Goal: Task Accomplishment & Management: Use online tool/utility

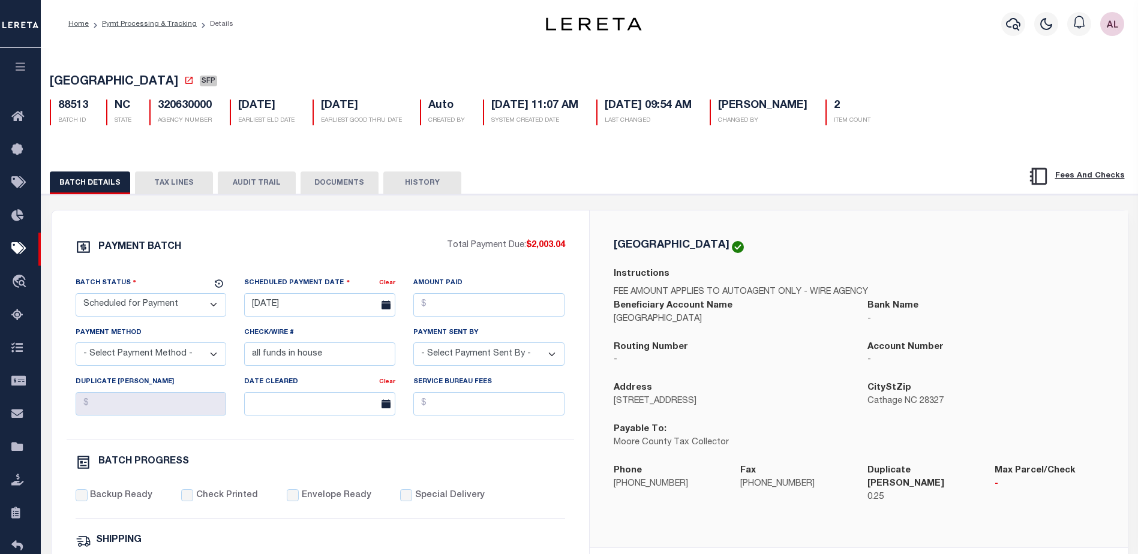
select select "SFP"
click at [1009, 26] on icon "button" at bounding box center [1013, 24] width 14 height 14
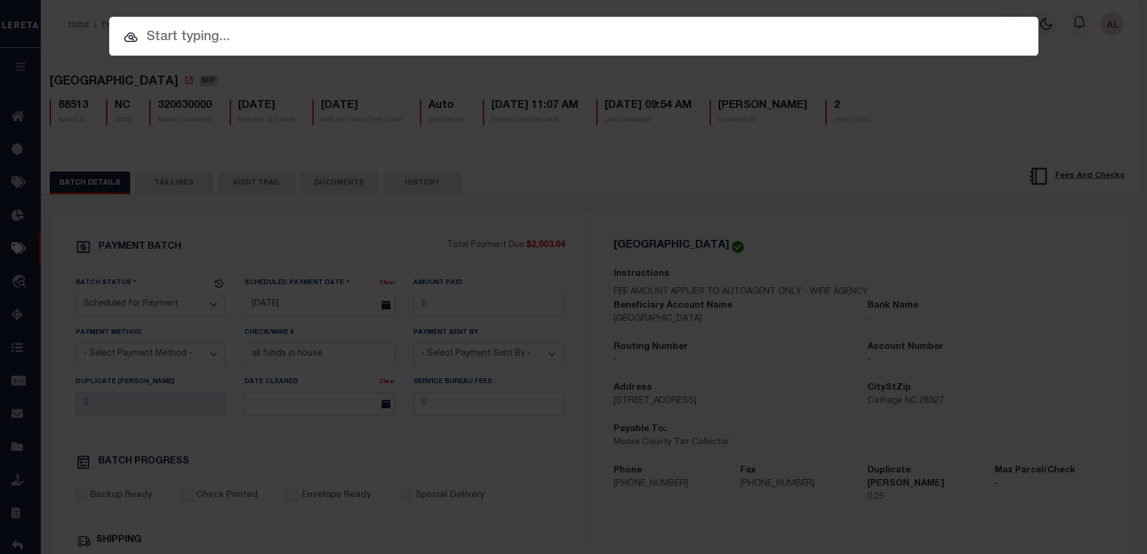
click at [299, 29] on input "text" at bounding box center [573, 37] width 929 height 21
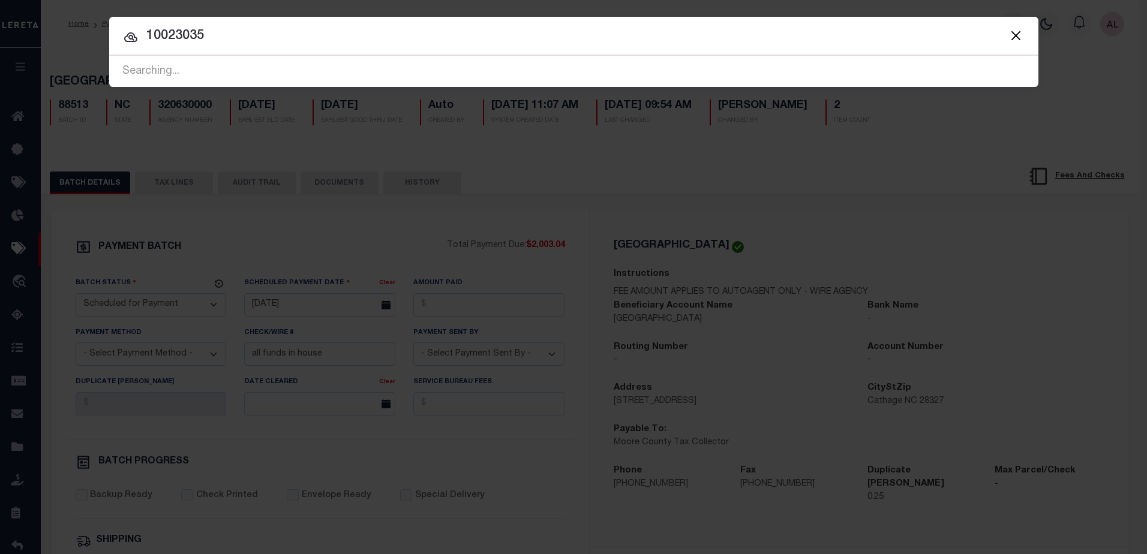
type input "10023035"
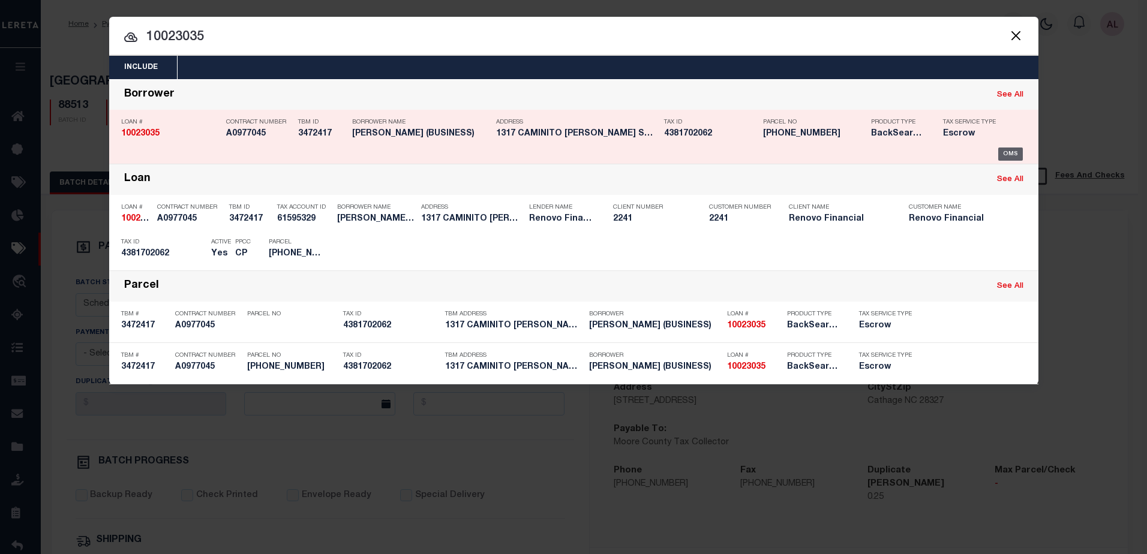
click at [1014, 155] on div "OMS" at bounding box center [1010, 154] width 25 height 13
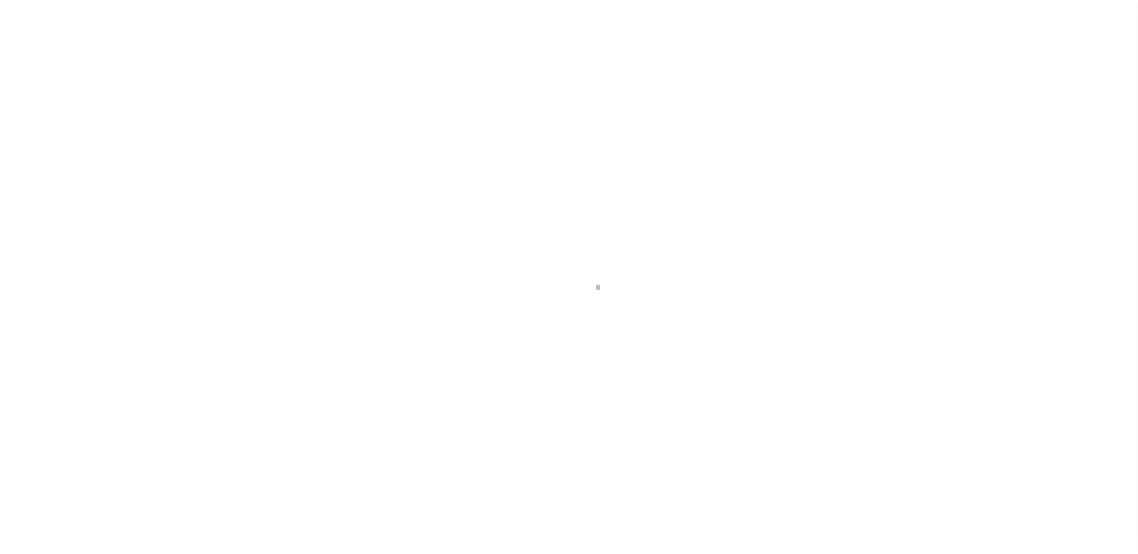
select select "25067"
select select "400"
select select "Escrow"
type input "1317 [PERSON_NAME]"
select select
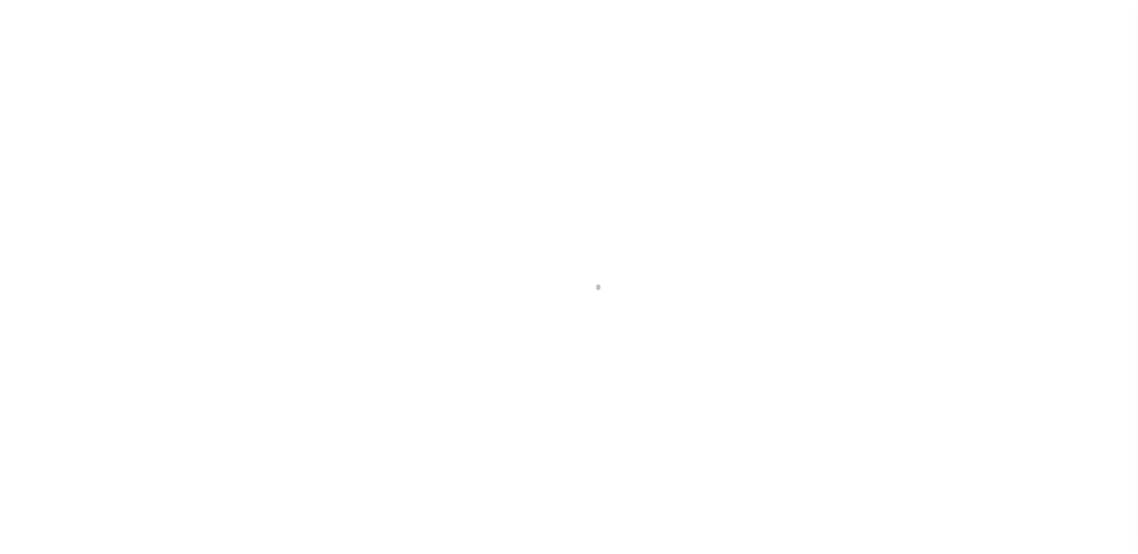
type input "[GEOGRAPHIC_DATA]"
type input "a0kUS00000CO397"
type input "CA"
select select
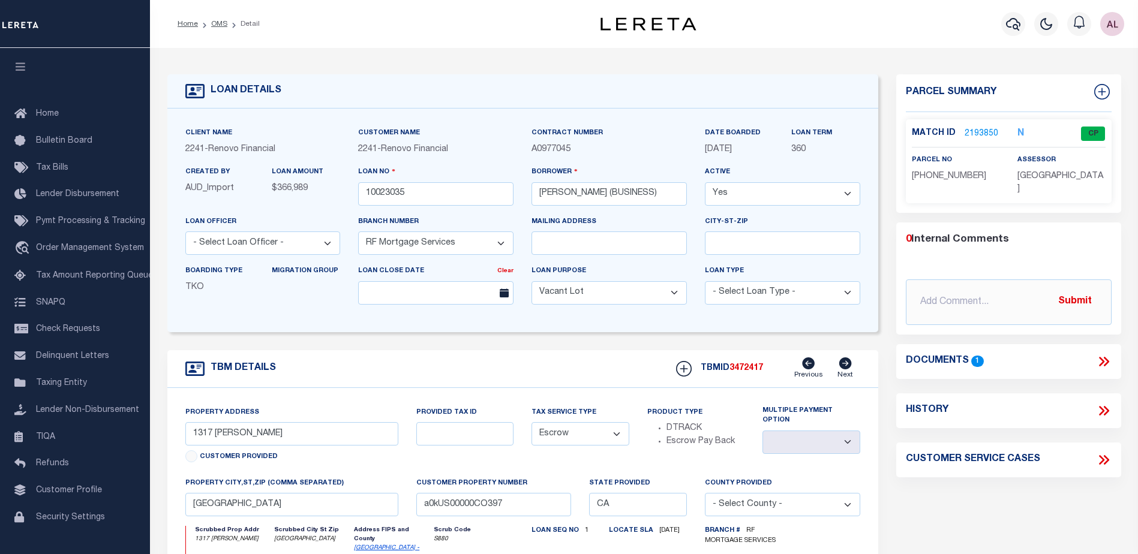
click at [964, 139] on div "Match ID 2193850 N CP" at bounding box center [1009, 137] width 194 height 21
click at [971, 130] on link "2193850" at bounding box center [982, 134] width 34 height 13
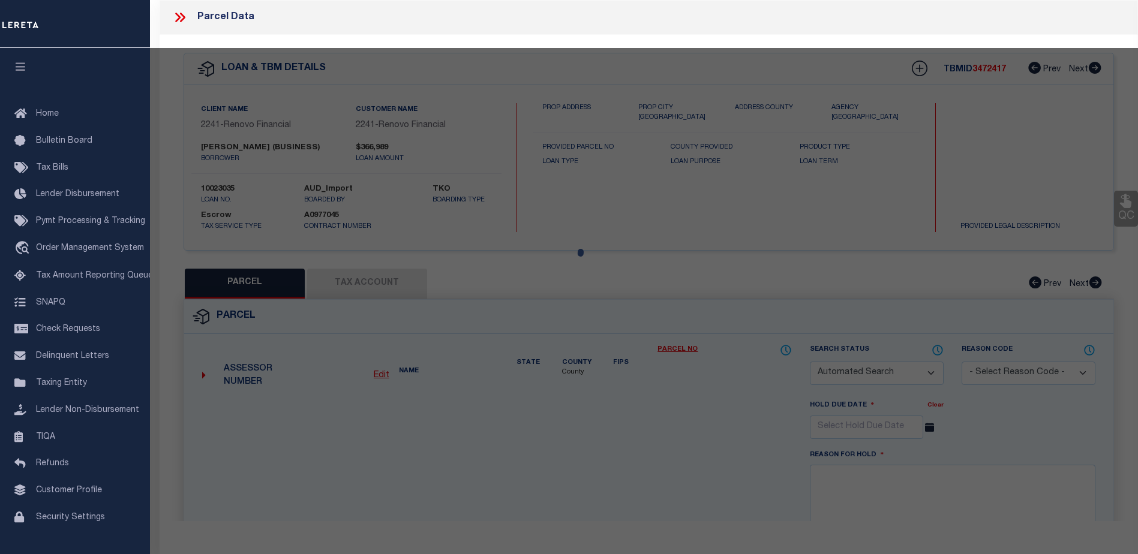
checkbox input "false"
select select "CP"
select select "AGW"
select select
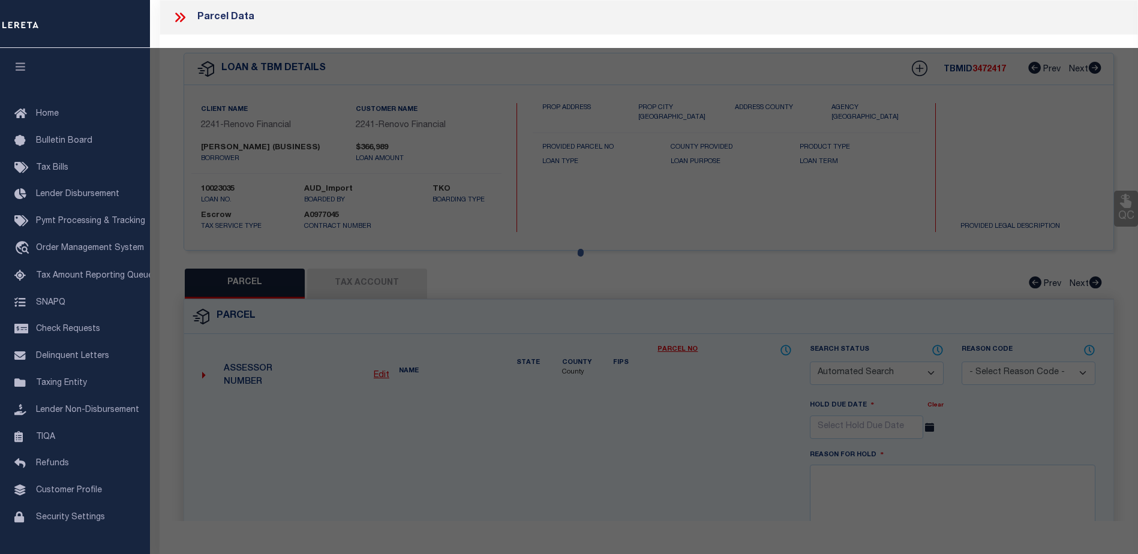
type input "1317 [PERSON_NAME] #J"
type input "[GEOGRAPHIC_DATA]-1476"
type textarea "TR 9605 LOT 1*US212PER DOC80-119371&UND INT IN"
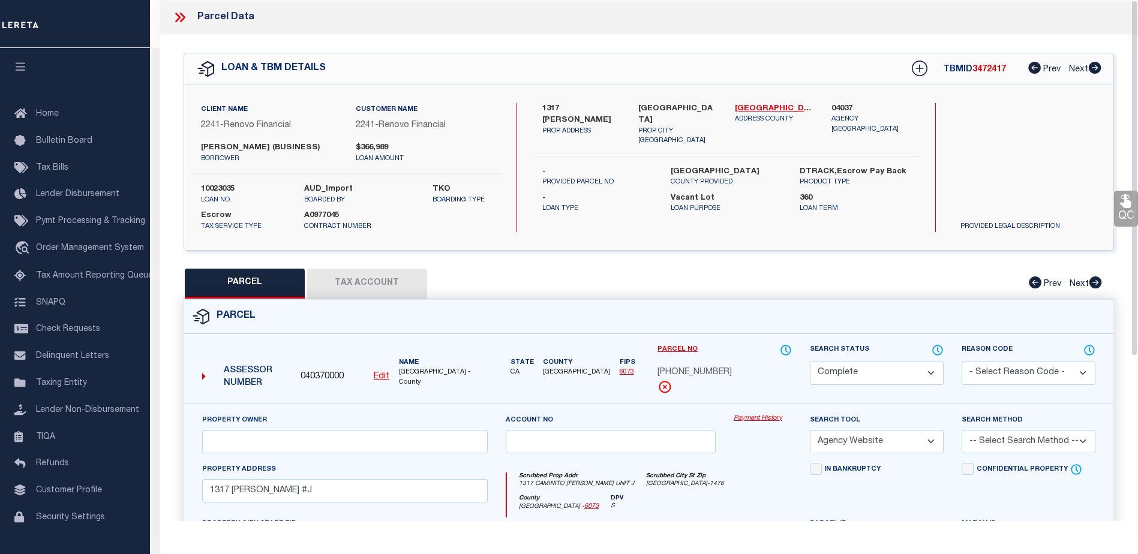
click at [757, 421] on link "Payment History" at bounding box center [763, 419] width 58 height 10
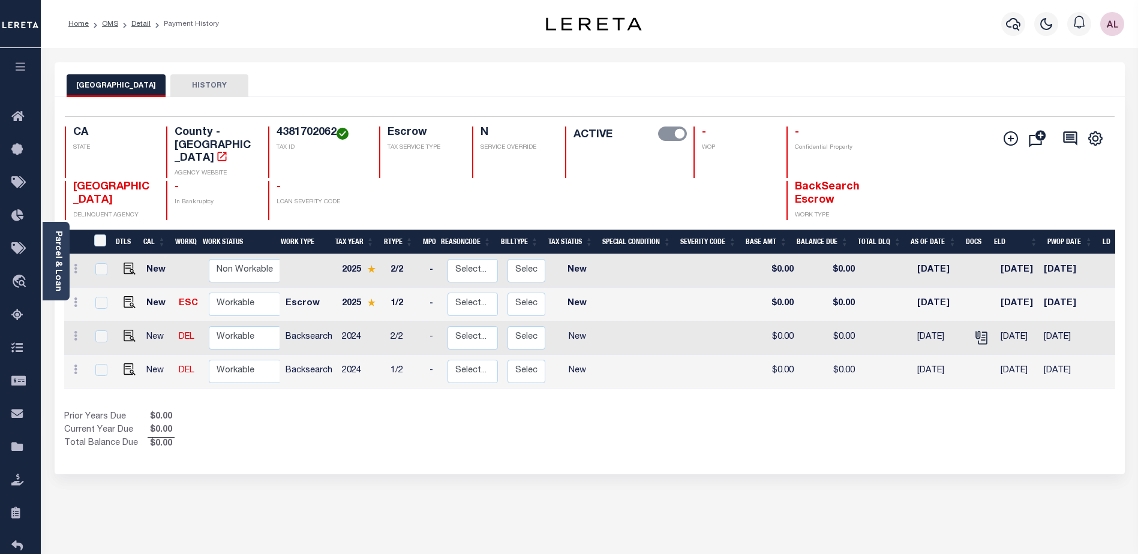
scroll to position [0, 139]
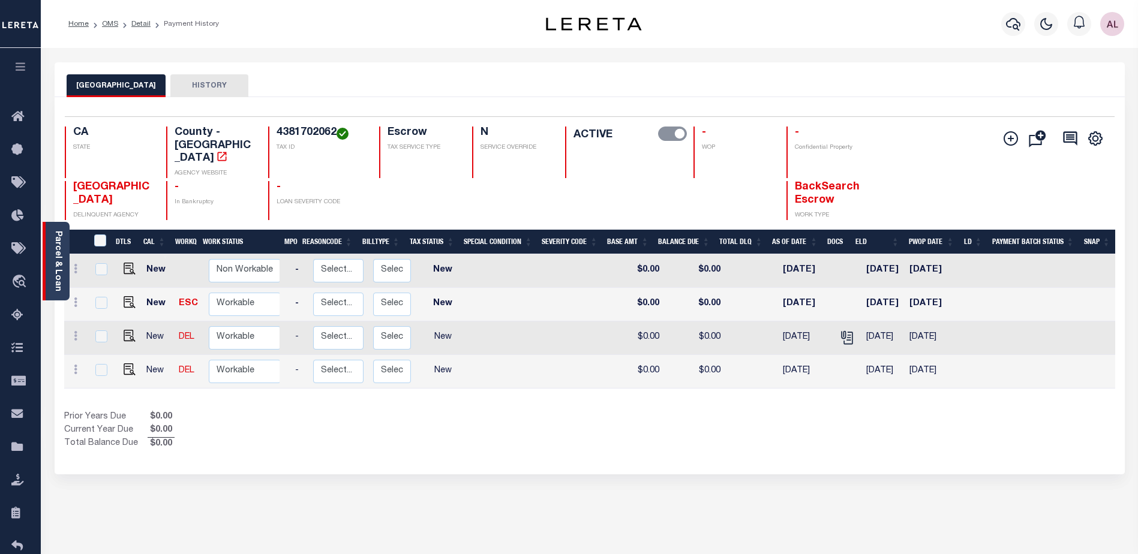
click at [55, 277] on link "Parcel & Loan" at bounding box center [57, 261] width 8 height 61
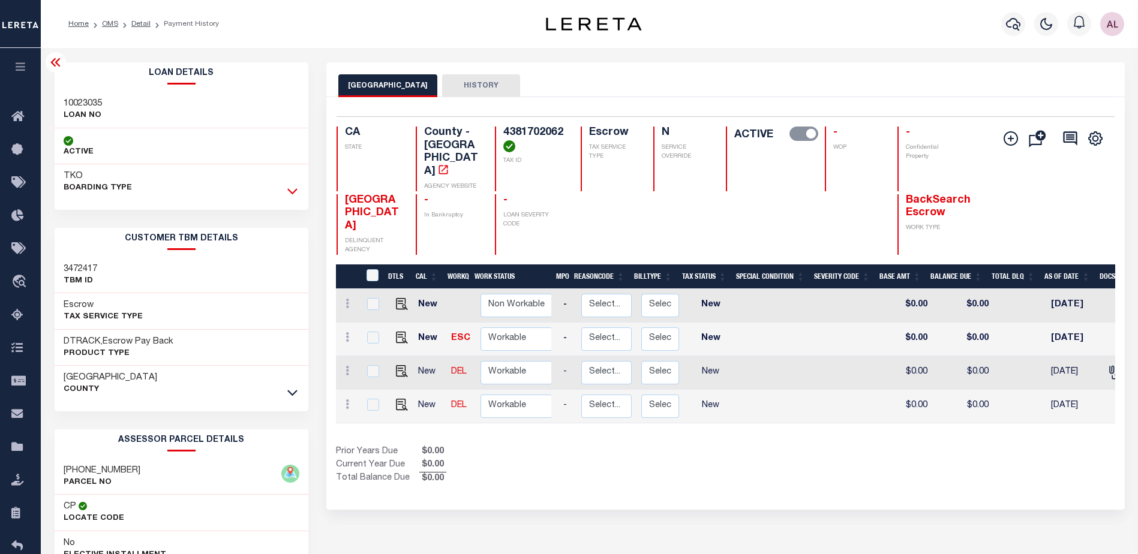
click at [291, 193] on icon at bounding box center [292, 192] width 10 height 6
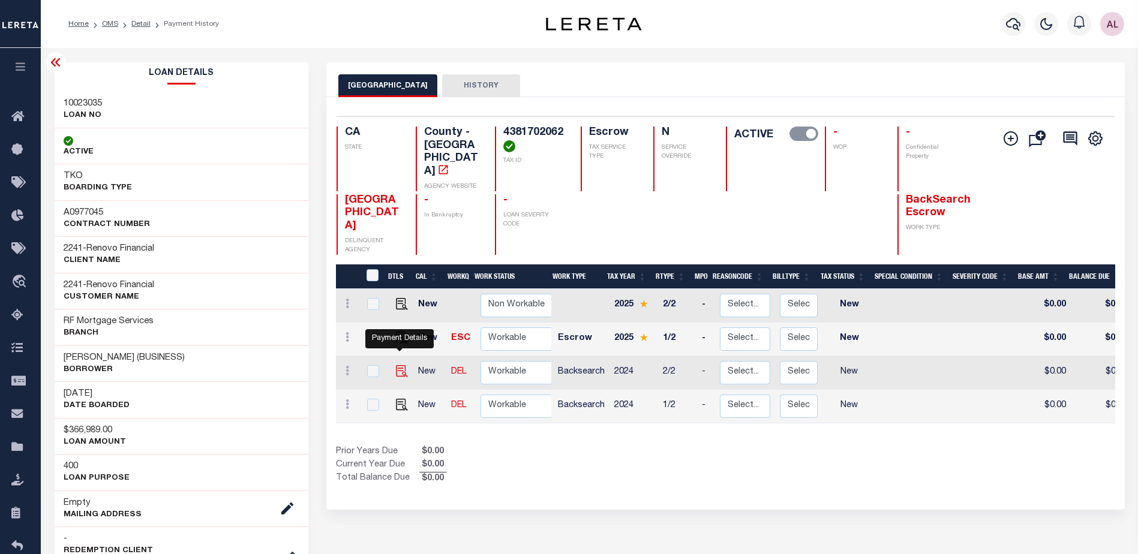
click at [401, 365] on img "" at bounding box center [402, 371] width 12 height 12
checkbox input "true"
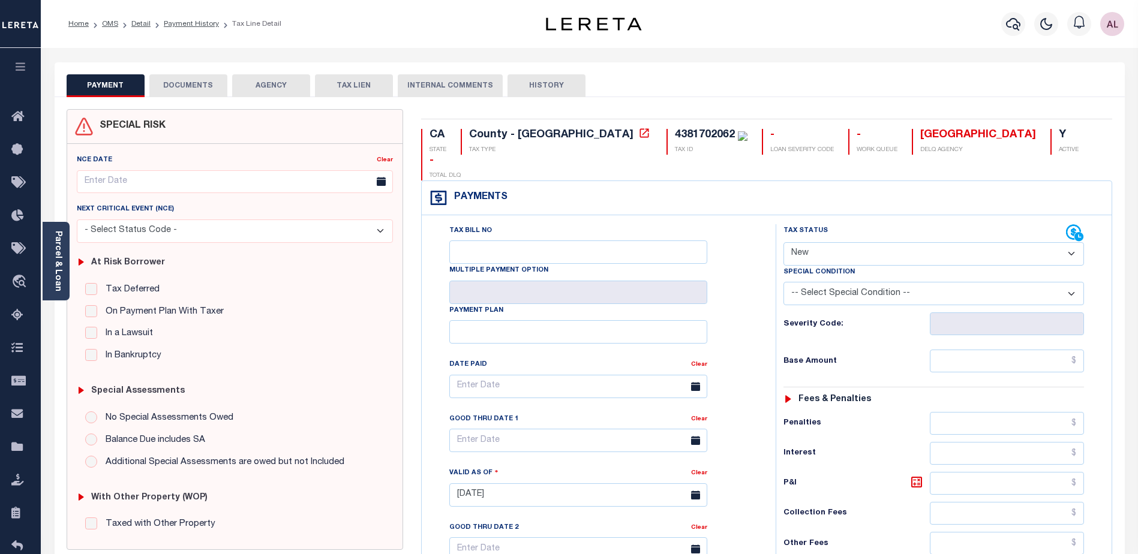
drag, startPoint x: 813, startPoint y: 230, endPoint x: 812, endPoint y: 238, distance: 7.2
click at [813, 242] on select "- Select Status Code - Open Due/Unpaid Paid Incomplete No Tax Due Internal Refu…" at bounding box center [934, 253] width 301 height 23
select select "DUE"
click at [784, 242] on select "- Select Status Code - Open Due/Unpaid Paid Incomplete No Tax Due Internal Refu…" at bounding box center [934, 253] width 301 height 23
type input "[DATE]"
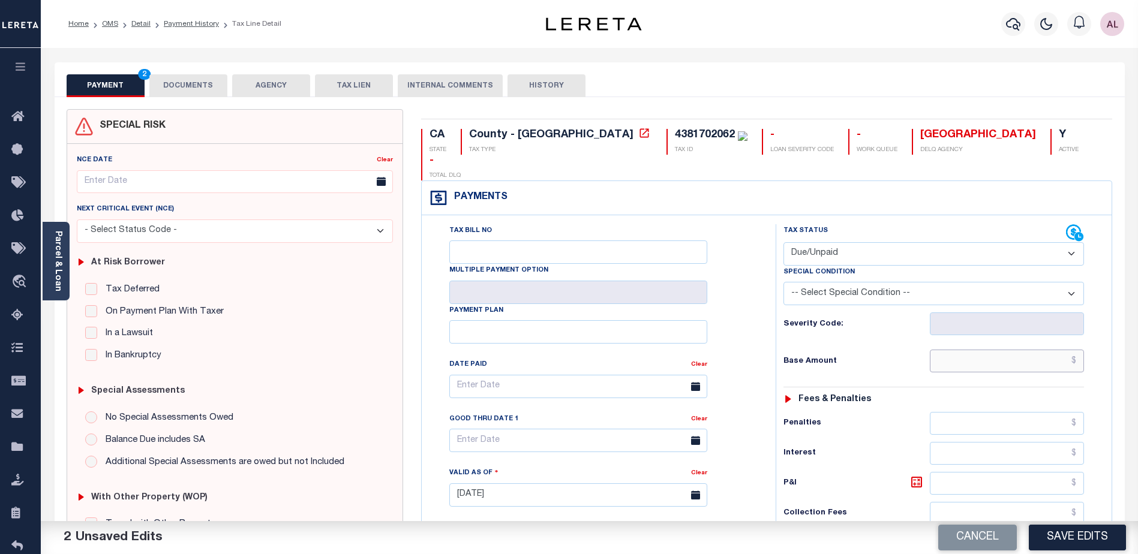
click at [993, 350] on input "text" at bounding box center [1007, 361] width 154 height 23
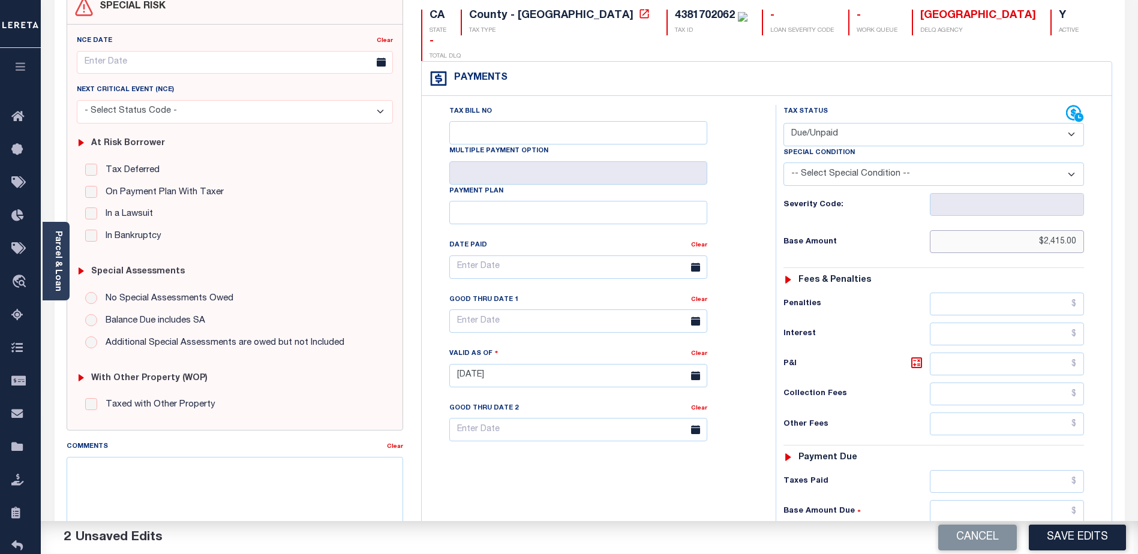
scroll to position [180, 0]
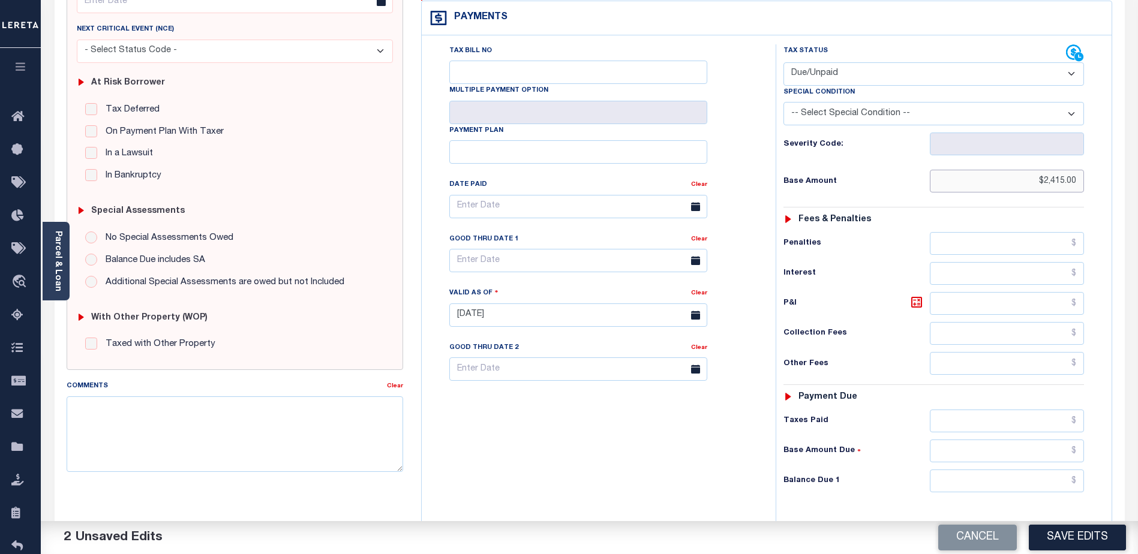
type input "$2,415.00"
click at [986, 470] on input "text" at bounding box center [1007, 481] width 154 height 23
type input "$2,513.58"
click at [919, 295] on icon at bounding box center [917, 302] width 14 height 14
type input "$98.58"
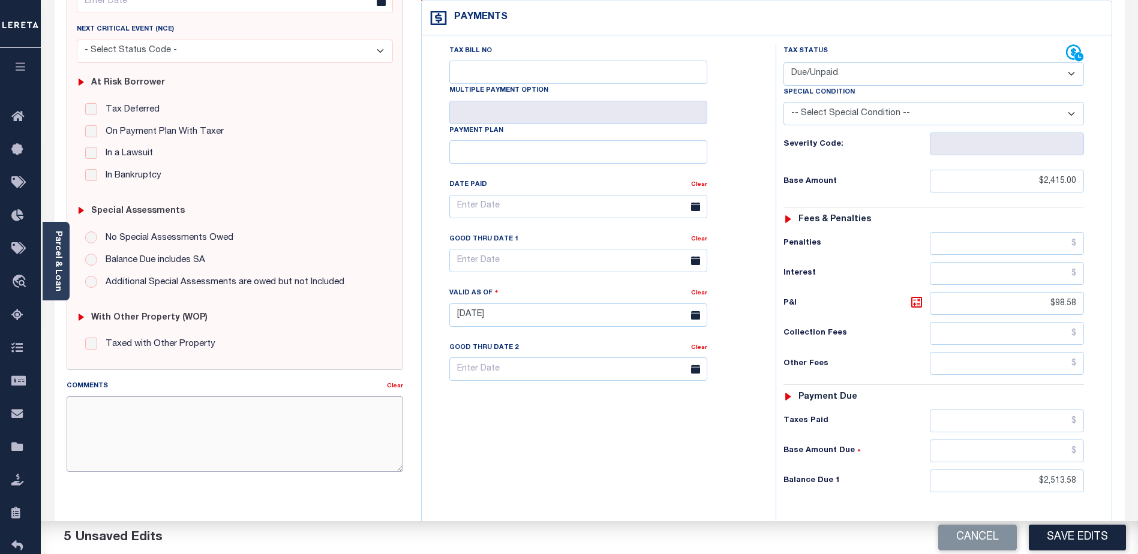
click at [118, 430] on textarea "Comments" at bounding box center [235, 435] width 337 height 76
click at [144, 410] on textarea "CAS-47996" at bounding box center [235, 435] width 337 height 76
click at [139, 409] on textarea "CAS-47996 P&I GTD 8/31" at bounding box center [235, 435] width 337 height 76
click at [139, 404] on textarea "CAS-47996 P&I 98.58GTD 8/31" at bounding box center [235, 435] width 337 height 76
click at [163, 407] on textarea "CAS-47996 P&I $98.58GTD 8/31" at bounding box center [235, 435] width 337 height 76
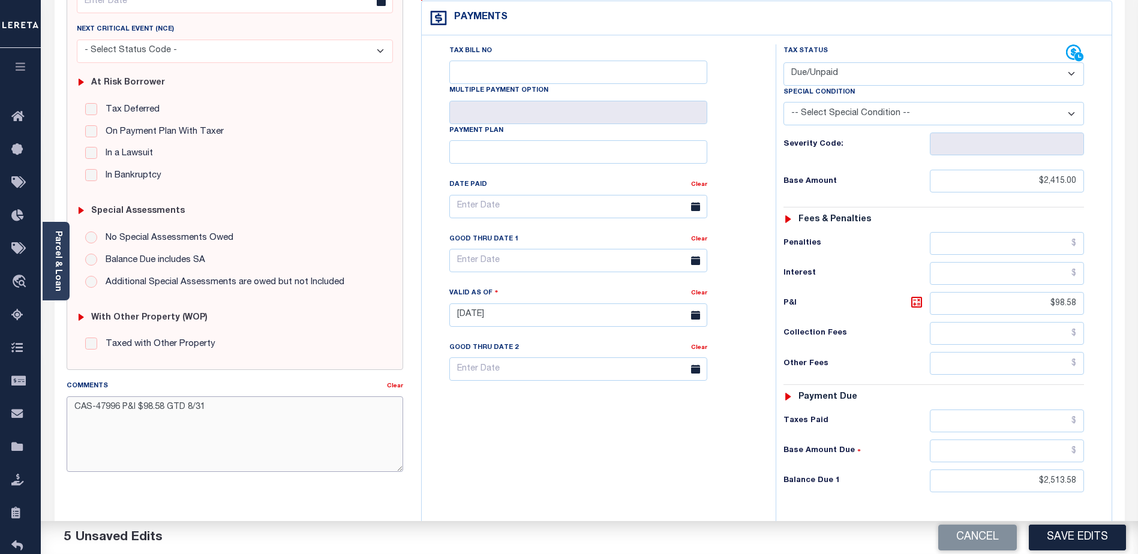
click at [220, 409] on textarea "CAS-47996 P&I $98.58 GTD 8/31" at bounding box center [235, 435] width 337 height 76
type textarea "CAS-47996 P&I $98.58 GTD 8/31 and $131.37 GTD 9/31"
drag, startPoint x: 1032, startPoint y: 458, endPoint x: 1090, endPoint y: 458, distance: 58.2
click at [1090, 458] on div "Tax Status Status - Select Status Code -" at bounding box center [938, 309] width 324 height 530
type input "$2,546.37"
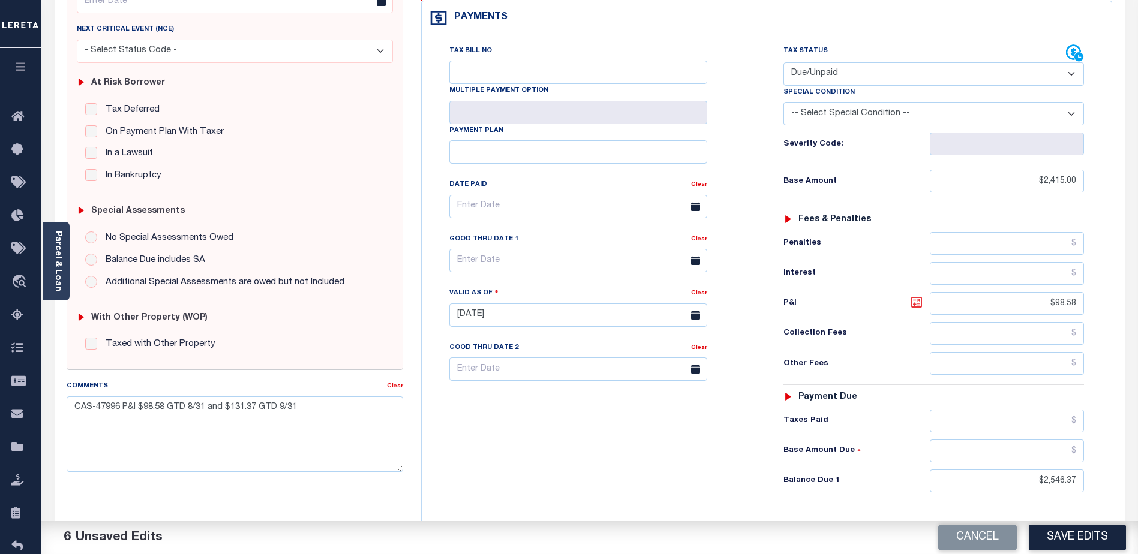
click at [916, 295] on icon at bounding box center [917, 302] width 14 height 14
type input "$131.37"
drag, startPoint x: 1031, startPoint y: 454, endPoint x: 1088, endPoint y: 455, distance: 56.4
click at [1088, 455] on div "Tax Status Status - Select Status Code -" at bounding box center [938, 309] width 324 height 530
type input "$2,513.58"
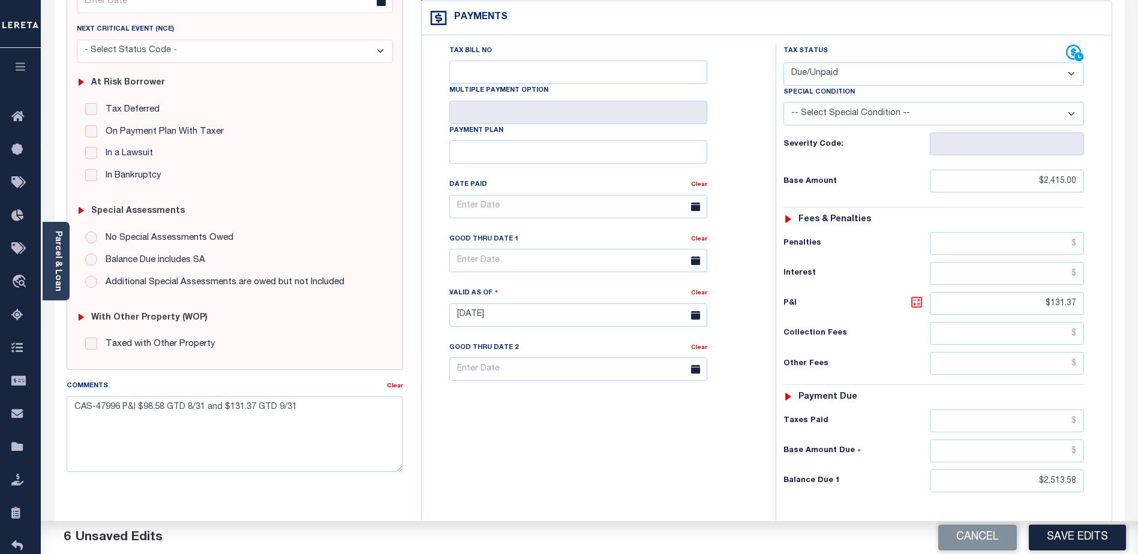
click at [914, 299] on icon at bounding box center [916, 302] width 7 height 7
type input "$98.58"
click at [1083, 535] on button "Save Edits" at bounding box center [1077, 538] width 97 height 26
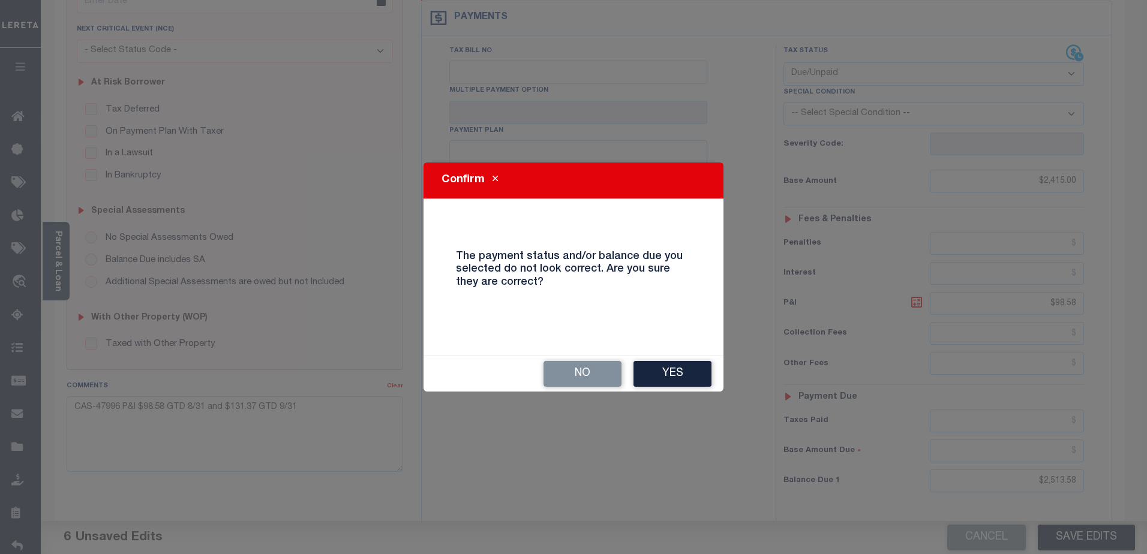
click at [686, 376] on button "Yes" at bounding box center [673, 374] width 78 height 26
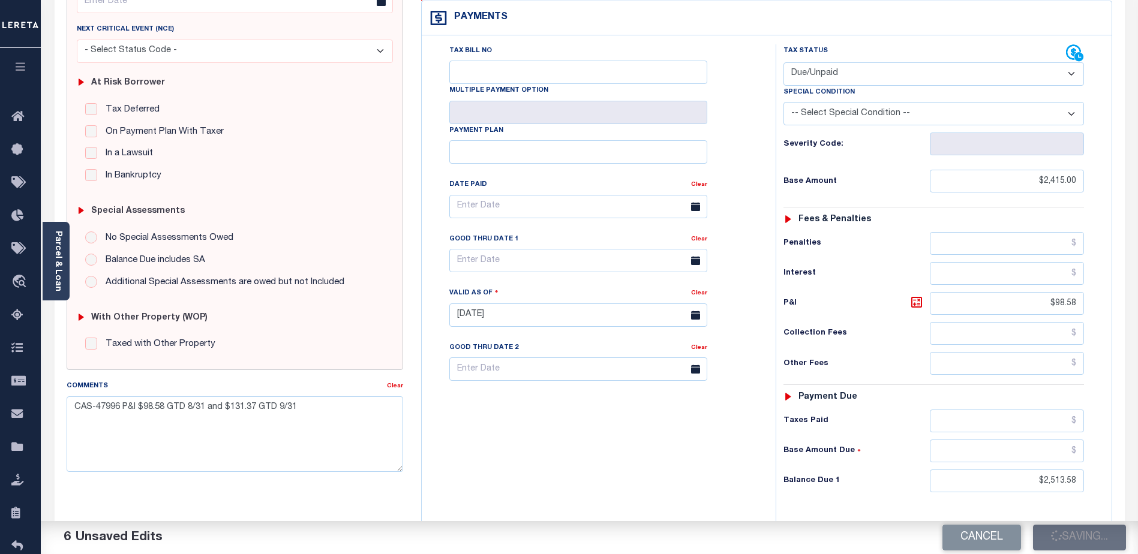
checkbox input "false"
type input "$2,415"
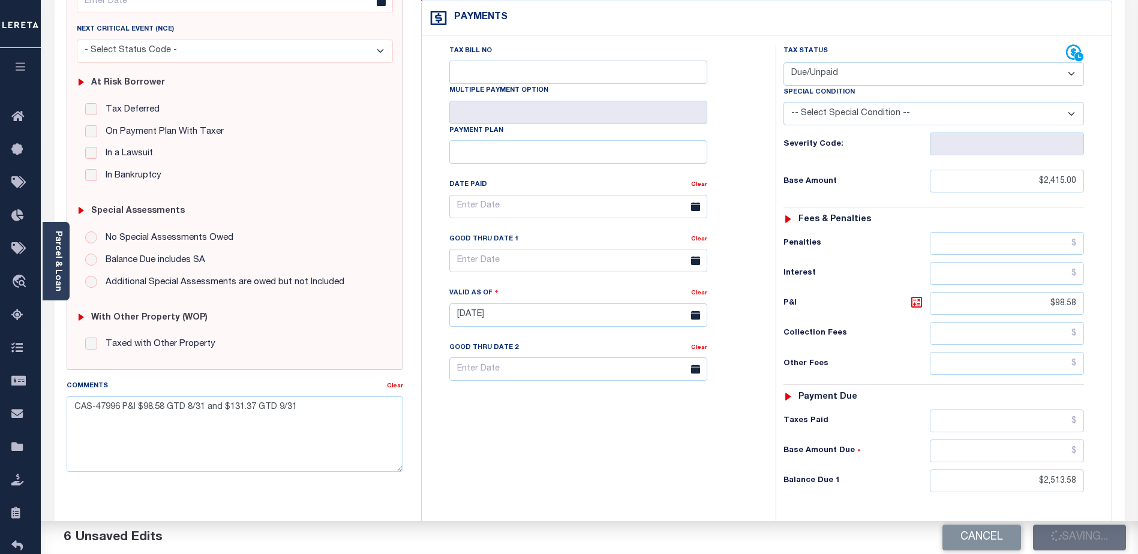
type input "$98.58"
type input "$2,513.58"
